Goal: Task Accomplishment & Management: Manage account settings

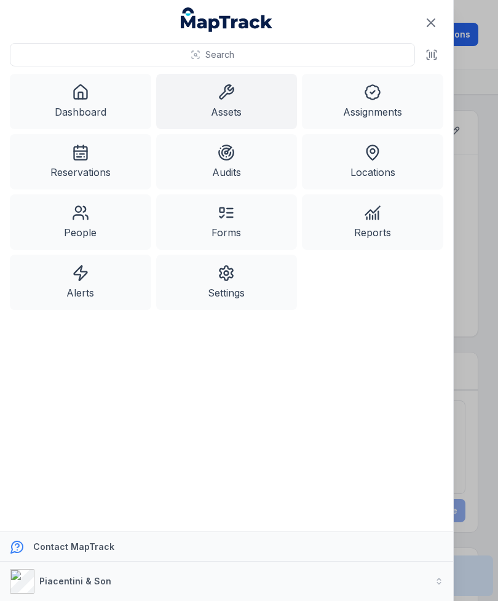
click at [224, 111] on link "Assets" at bounding box center [226, 101] width 141 height 55
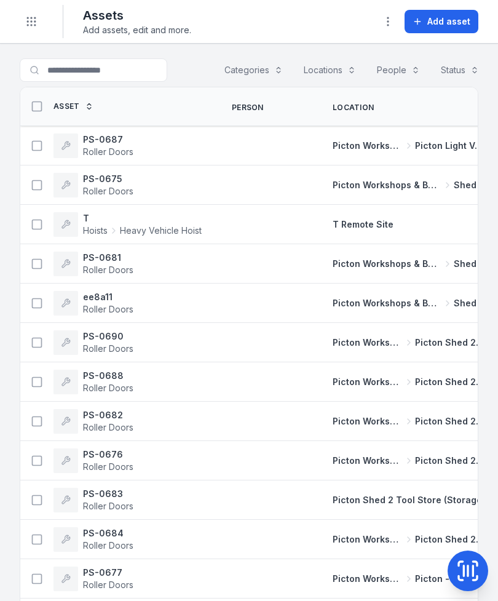
click at [454, 14] on button "Add asset" at bounding box center [442, 21] width 74 height 23
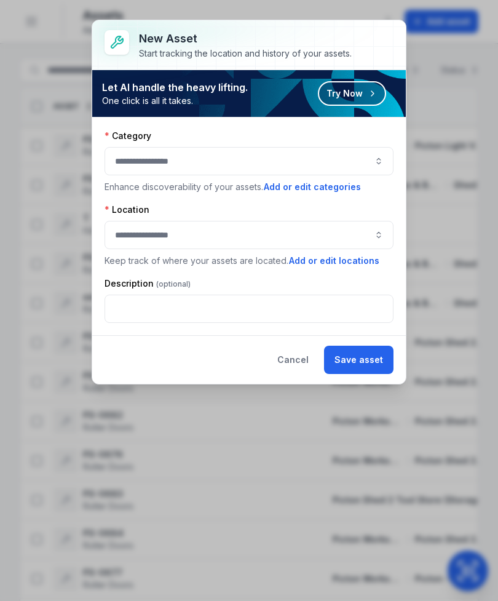
click at [348, 162] on button "button" at bounding box center [249, 161] width 289 height 28
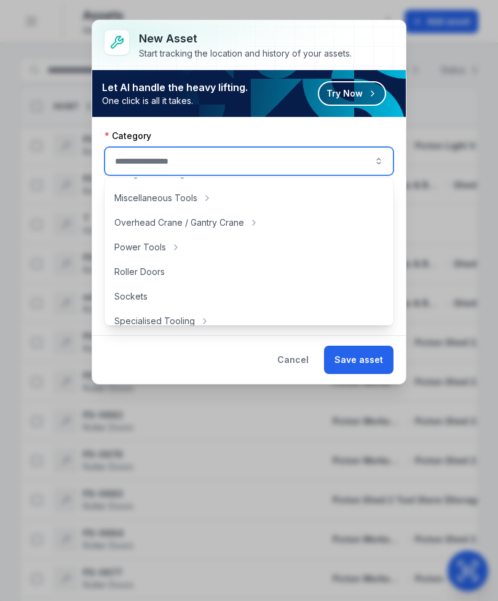
scroll to position [464, 0]
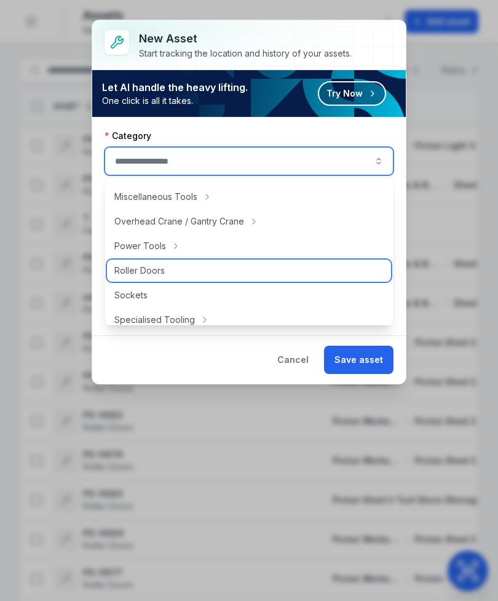
click at [199, 272] on div "Roller Doors" at bounding box center [249, 271] width 284 height 22
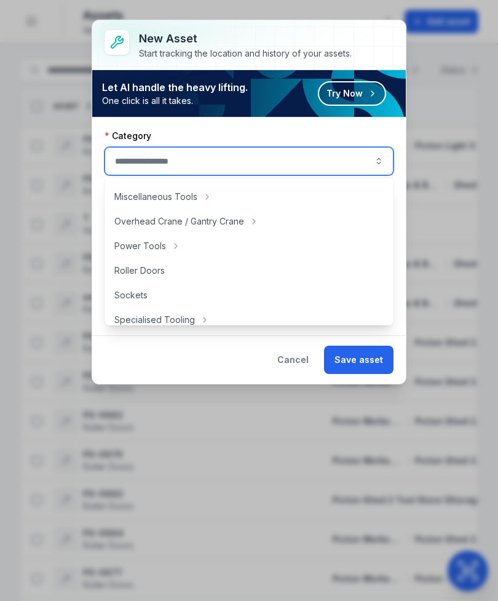
type input "**********"
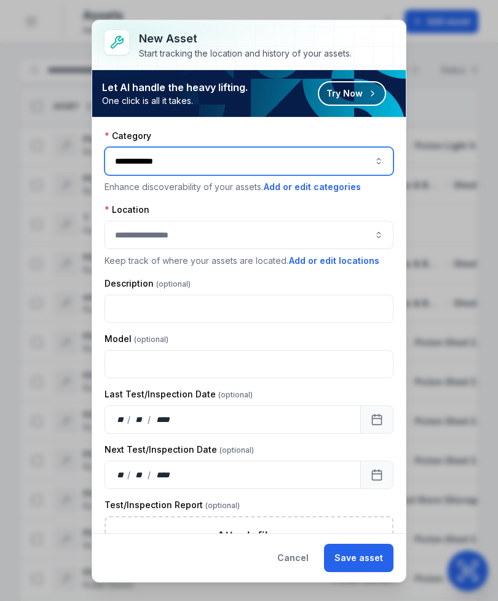
click at [327, 226] on button "button" at bounding box center [249, 235] width 289 height 28
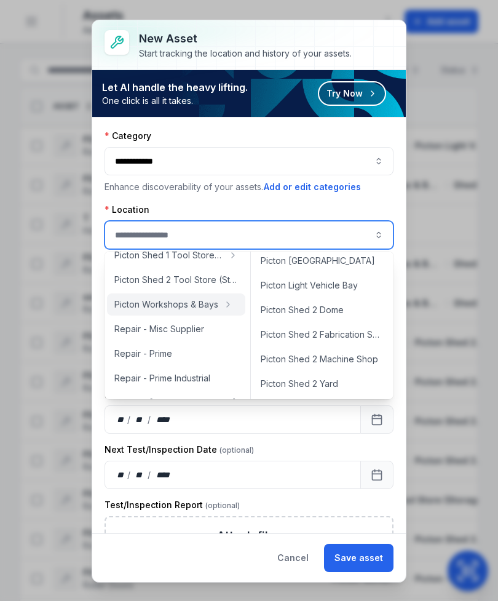
scroll to position [386, 0]
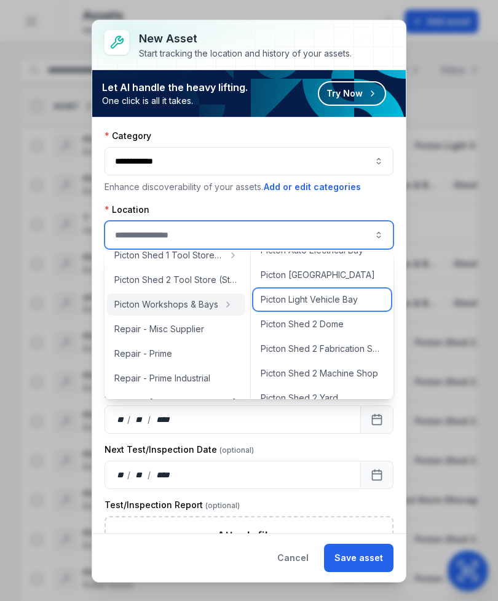
click at [340, 300] on span "Picton Light Vehicle Bay" at bounding box center [309, 299] width 97 height 12
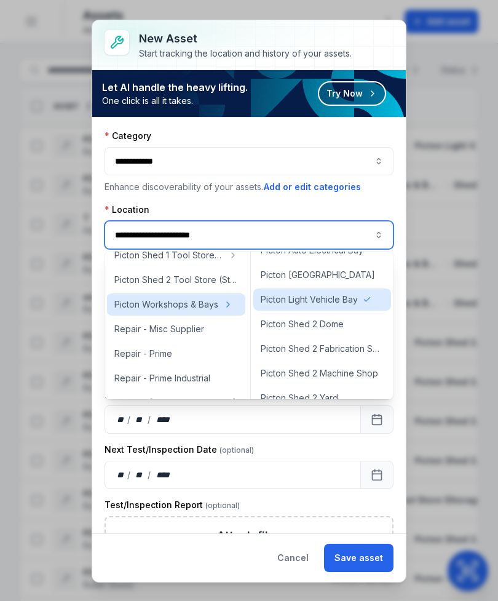
type input "**********"
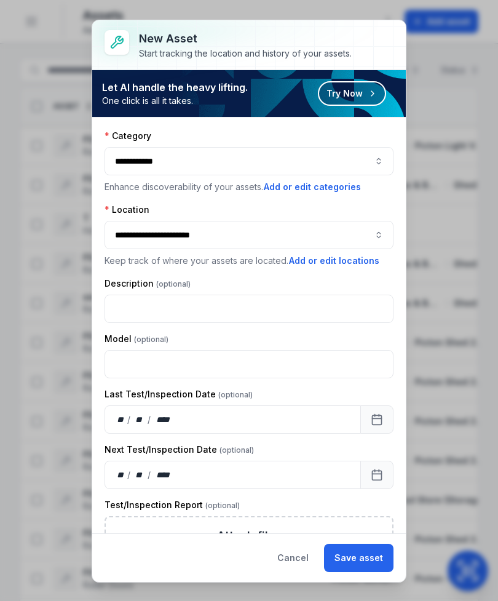
click at [387, 558] on button "Save asset" at bounding box center [359, 558] width 70 height 28
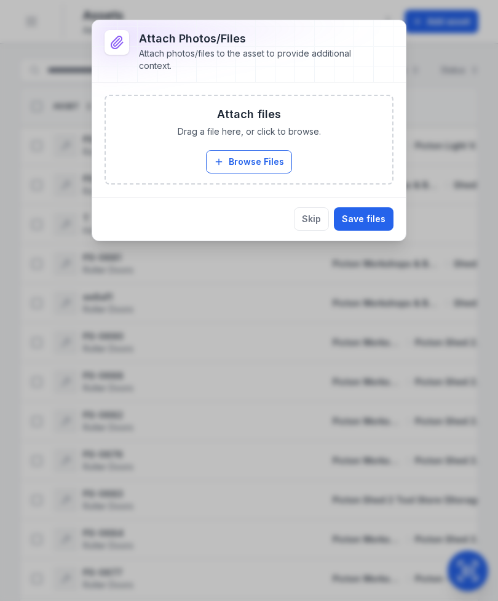
click at [316, 216] on button "Skip" at bounding box center [311, 218] width 35 height 23
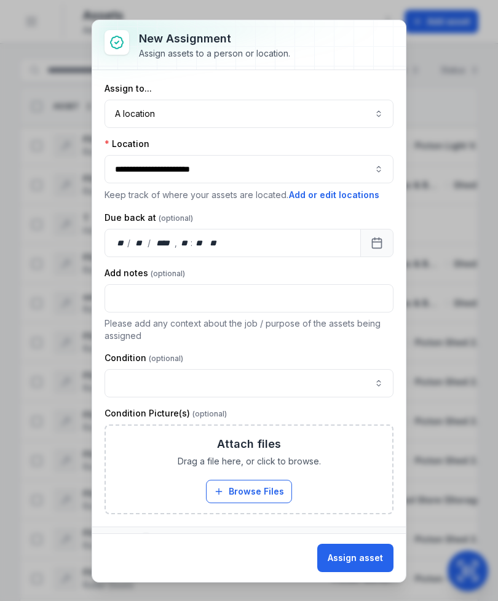
click at [376, 556] on button "Assign asset" at bounding box center [355, 558] width 76 height 28
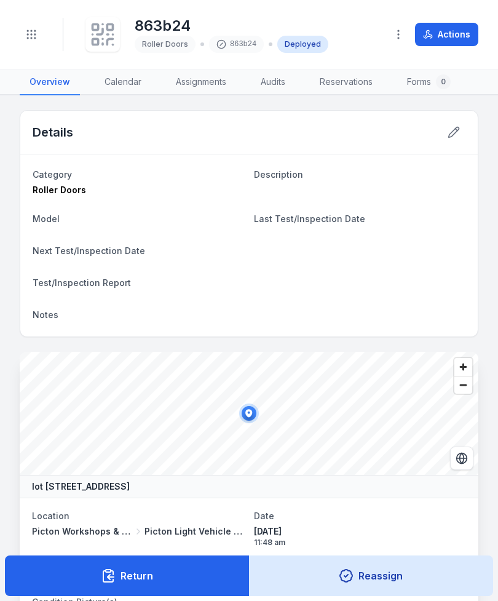
click at [107, 28] on rect at bounding box center [110, 28] width 6 height 6
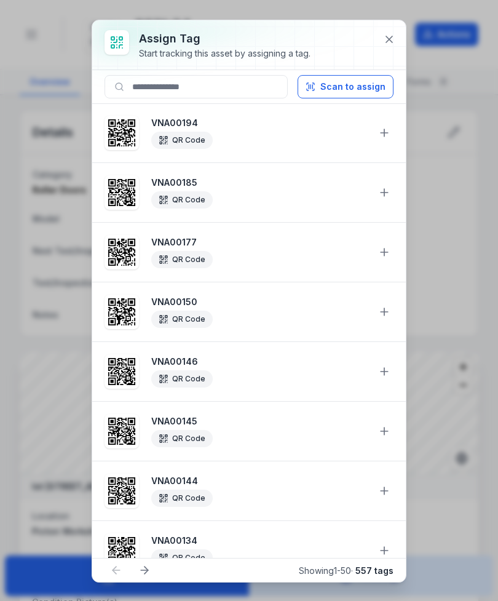
click at [369, 90] on button "Scan to assign" at bounding box center [346, 86] width 96 height 23
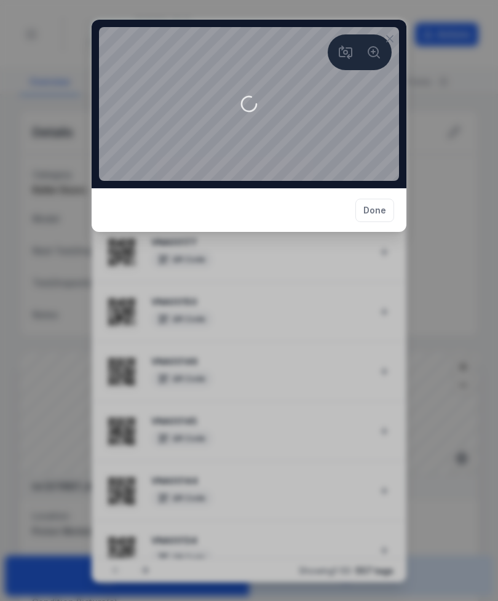
click at [217, 181] on video at bounding box center [249, 104] width 300 height 154
